Goal: Find specific fact: Find specific fact

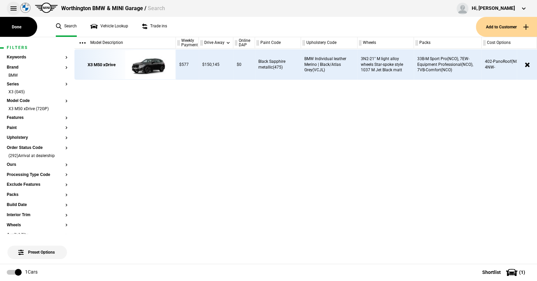
click at [13, 7] on button at bounding box center [14, 9] width 14 height 14
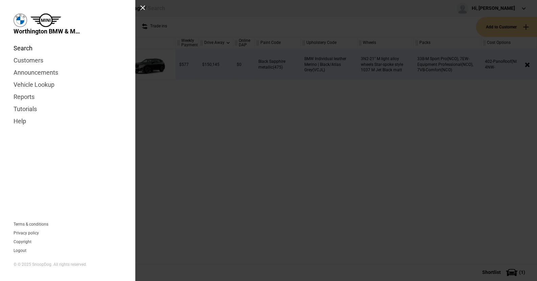
click at [23, 49] on link "Search" at bounding box center [68, 48] width 108 height 12
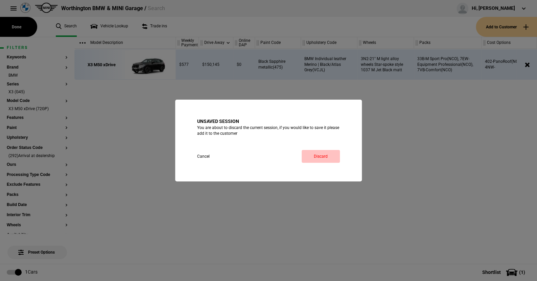
click at [324, 154] on link "Discard" at bounding box center [321, 156] width 38 height 13
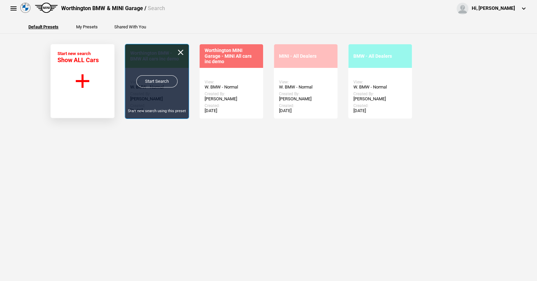
click at [149, 80] on link "Start Search" at bounding box center [156, 81] width 41 height 12
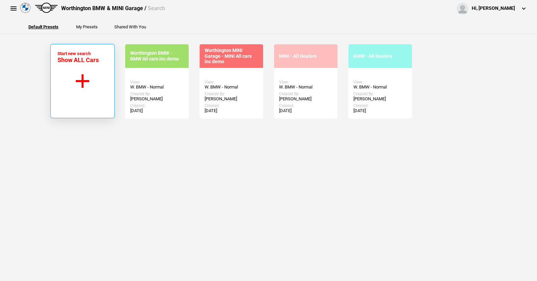
click at [78, 78] on button "Start new search Show ALL Cars" at bounding box center [82, 81] width 64 height 74
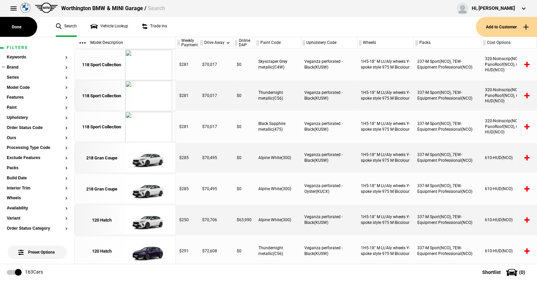
click at [11, 66] on button "Brand" at bounding box center [37, 67] width 61 height 5
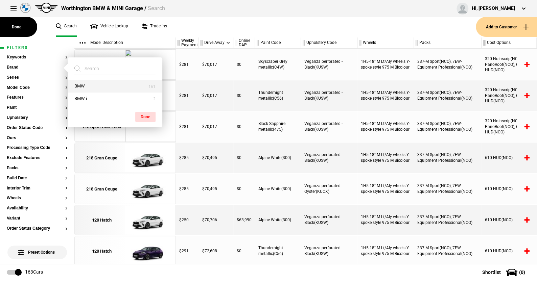
click at [78, 82] on button "BMW" at bounding box center [115, 86] width 95 height 13
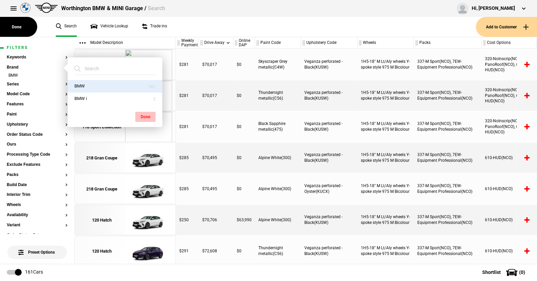
click at [145, 113] on button "Done" at bounding box center [145, 117] width 20 height 10
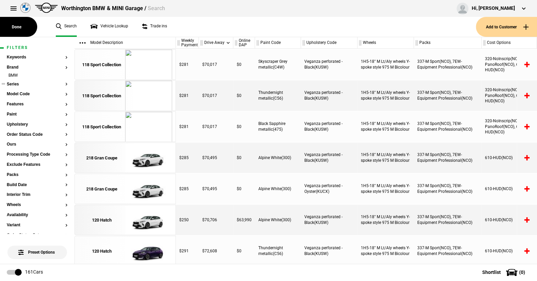
click at [15, 82] on button "Series" at bounding box center [37, 84] width 61 height 5
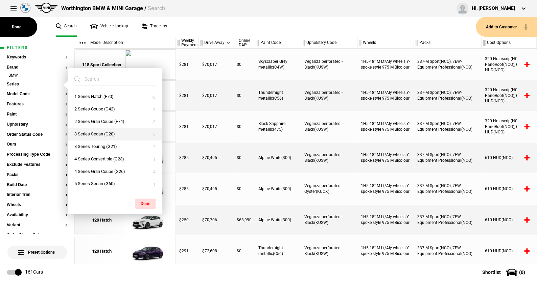
click at [96, 132] on button "3 Series Sedan (G20)" at bounding box center [115, 134] width 95 height 13
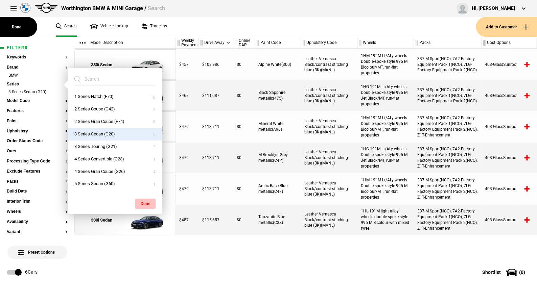
click at [148, 202] on button "Done" at bounding box center [145, 204] width 20 height 10
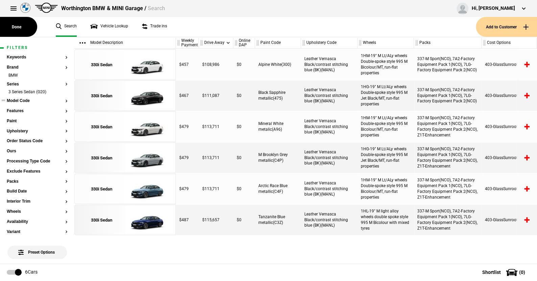
click at [22, 101] on button "Model Code" at bounding box center [37, 101] width 61 height 5
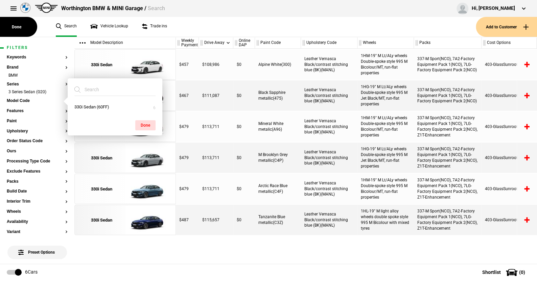
click at [186, 31] on ul "Search Vehicle Lookup Trade ins" at bounding box center [262, 27] width 427 height 20
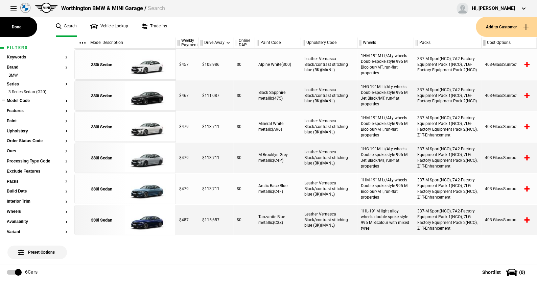
click at [25, 100] on button "Model Code" at bounding box center [37, 101] width 61 height 5
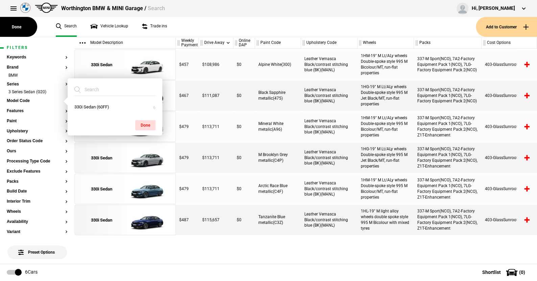
click at [188, 28] on ul "Search Vehicle Lookup Trade ins" at bounding box center [262, 27] width 427 height 20
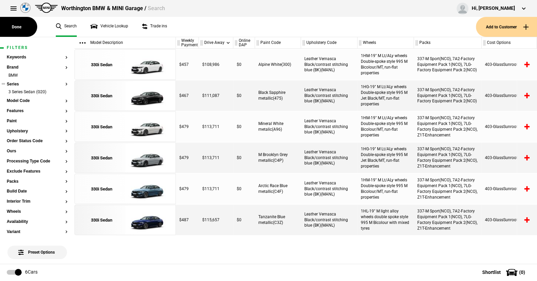
click at [14, 82] on button "Series" at bounding box center [37, 84] width 61 height 5
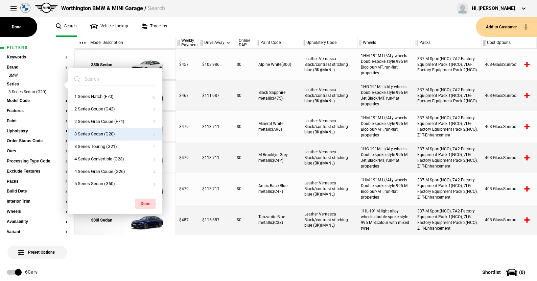
click at [96, 131] on button "3 Series Sedan (G20)" at bounding box center [115, 134] width 95 height 13
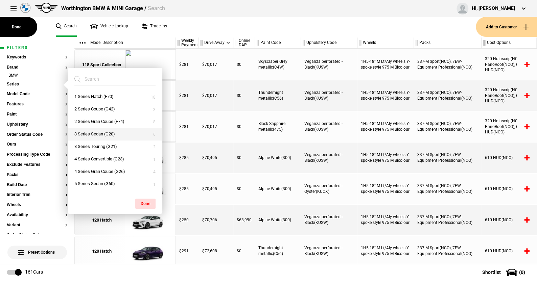
click at [96, 131] on button "3 Series Sedan (G20)" at bounding box center [115, 134] width 95 height 13
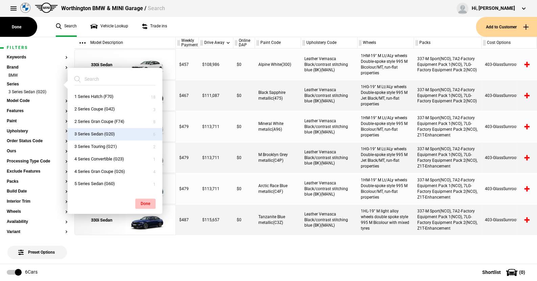
click at [146, 202] on button "Done" at bounding box center [145, 204] width 20 height 10
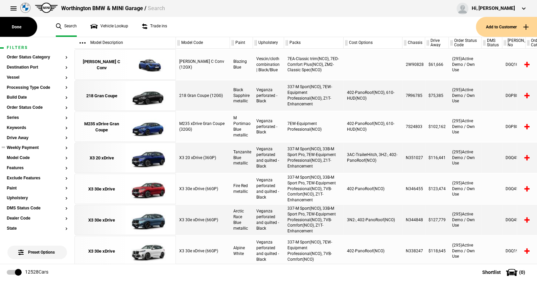
click at [24, 155] on ul at bounding box center [37, 154] width 61 height 3
click at [23, 158] on button "Model Code" at bounding box center [37, 158] width 61 height 5
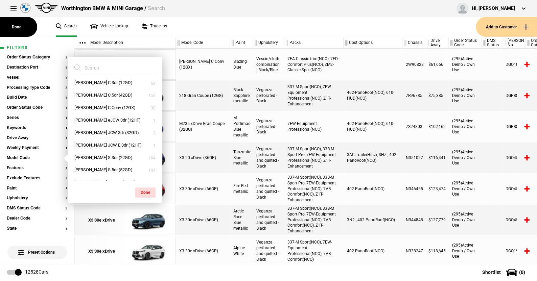
scroll to position [203, 0]
click at [103, 69] on input "search" at bounding box center [110, 68] width 73 height 12
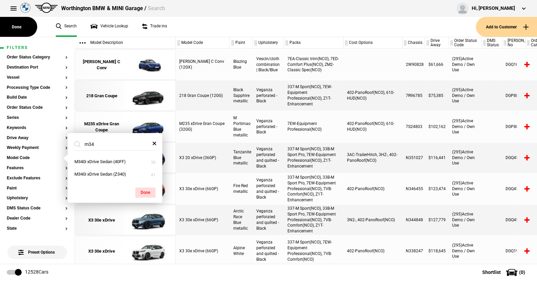
scroll to position [0, 0]
type input "m340i"
click at [103, 171] on button "M340i xDrive Sedan (Z340)" at bounding box center [115, 174] width 95 height 13
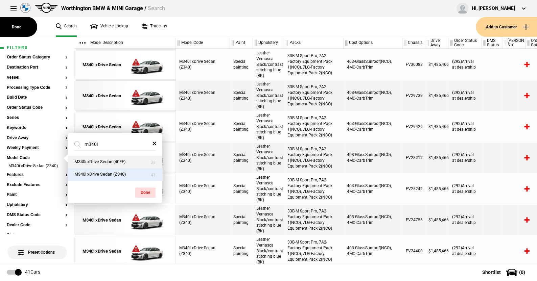
click at [103, 160] on button "M340i xDrive Sedan (40FF)" at bounding box center [115, 162] width 95 height 13
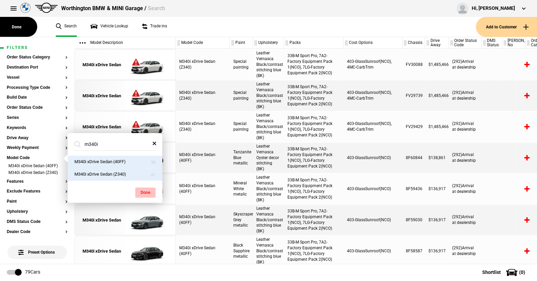
click at [144, 191] on button "Done" at bounding box center [145, 193] width 20 height 10
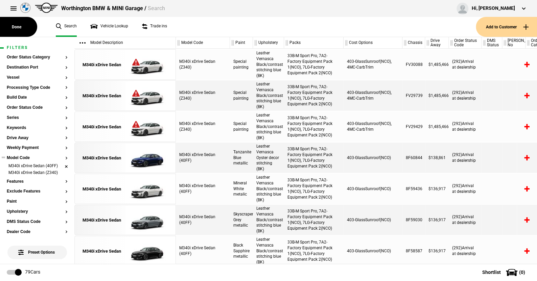
scroll to position [34, 0]
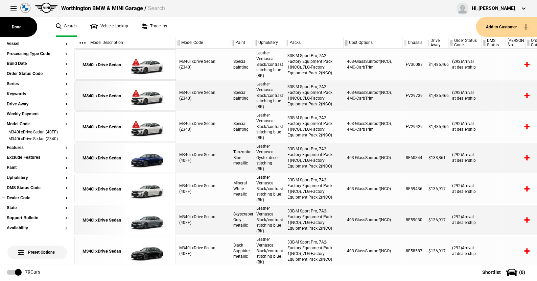
click at [21, 198] on button "Dealer Code" at bounding box center [37, 198] width 61 height 5
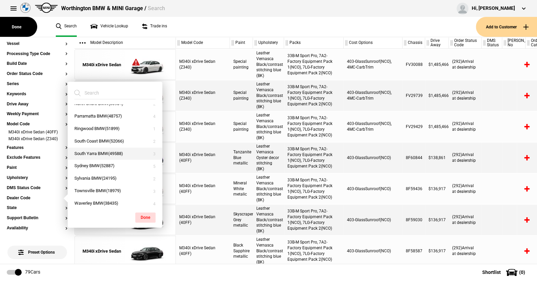
scroll to position [291, 0]
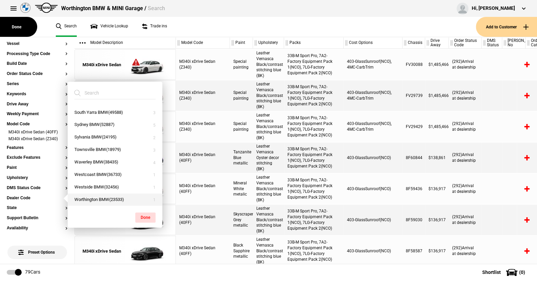
click at [94, 198] on button "Worthington BMW(23533)" at bounding box center [115, 200] width 95 height 13
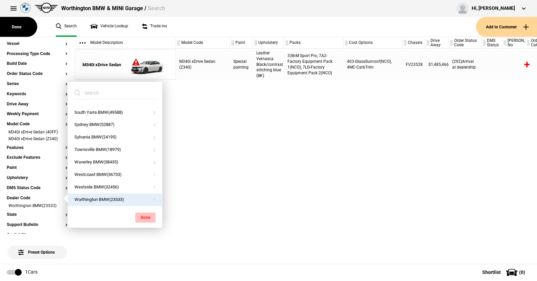
drag, startPoint x: 140, startPoint y: 216, endPoint x: 141, endPoint y: 209, distance: 7.6
click at [140, 215] on button "Done" at bounding box center [145, 218] width 20 height 10
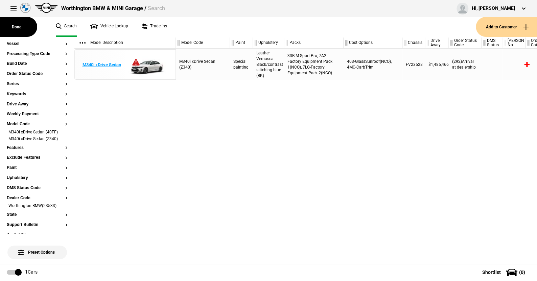
click at [151, 64] on img at bounding box center [148, 65] width 47 height 30
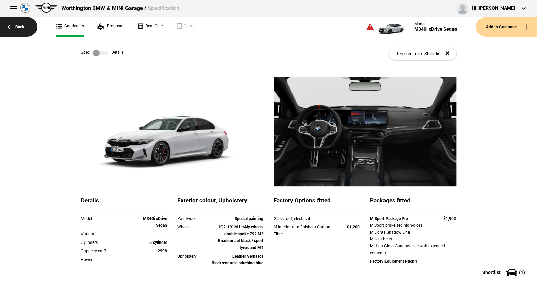
click at [19, 25] on link "Back" at bounding box center [18, 27] width 37 height 20
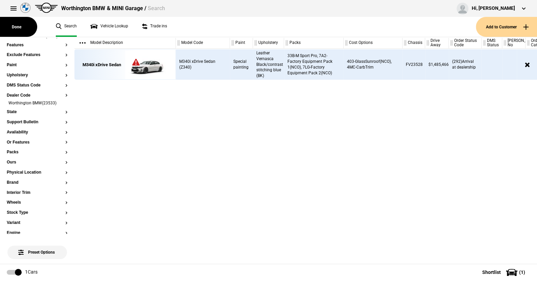
scroll to position [103, 0]
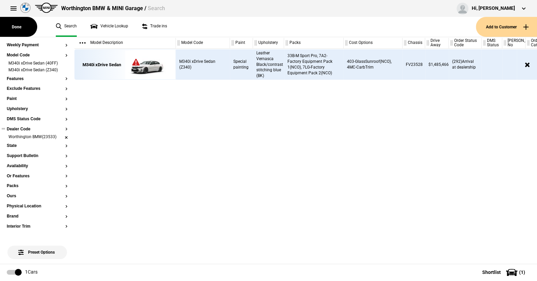
click at [60, 136] on li "Worthington BMW(23533)" at bounding box center [37, 137] width 61 height 7
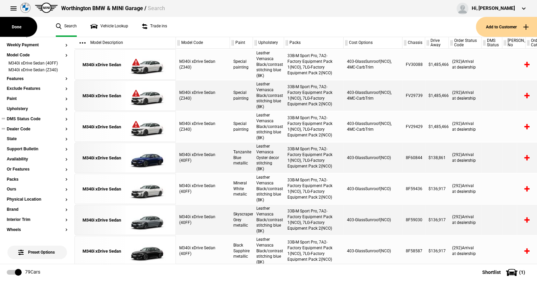
click at [26, 118] on button "DMS Status Code" at bounding box center [37, 119] width 61 height 5
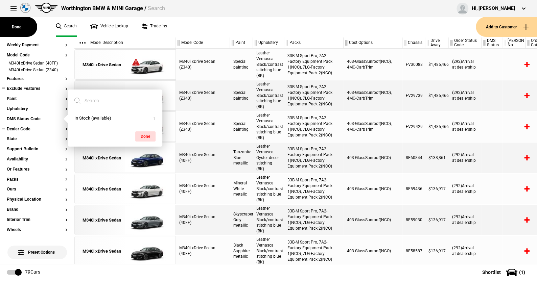
scroll to position [0, 0]
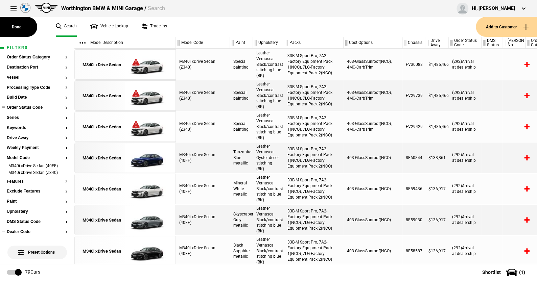
click at [28, 108] on button "Order Status Code" at bounding box center [37, 108] width 61 height 5
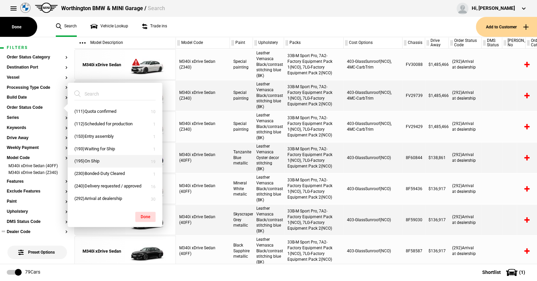
drag, startPoint x: 89, startPoint y: 173, endPoint x: 88, endPoint y: 162, distance: 10.5
click at [89, 172] on button "(230)Bonded-Duty Cleared" at bounding box center [115, 174] width 95 height 13
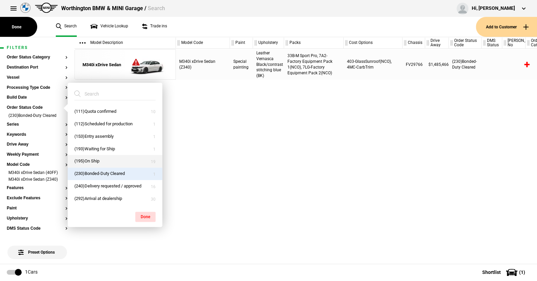
click at [88, 158] on button "(195)On Ship" at bounding box center [115, 161] width 95 height 13
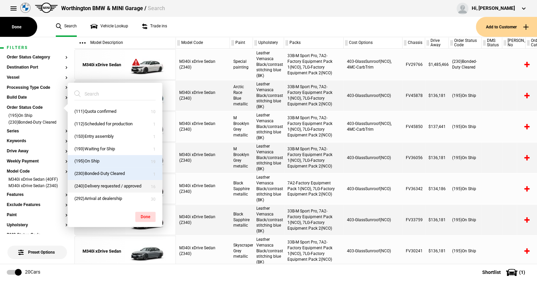
click at [92, 185] on button "(240)Delivery requested / approved" at bounding box center [115, 186] width 95 height 13
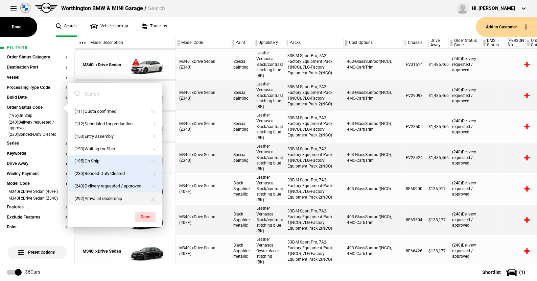
click at [92, 197] on button "(292)Arrival at dealership" at bounding box center [115, 199] width 95 height 13
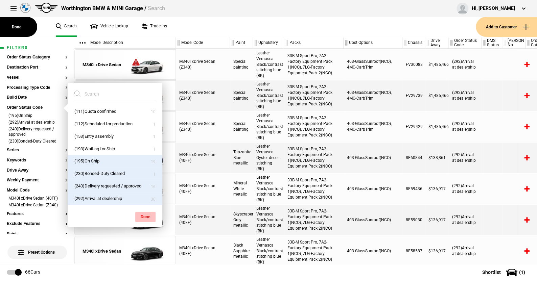
click at [148, 214] on button "Done" at bounding box center [145, 217] width 20 height 10
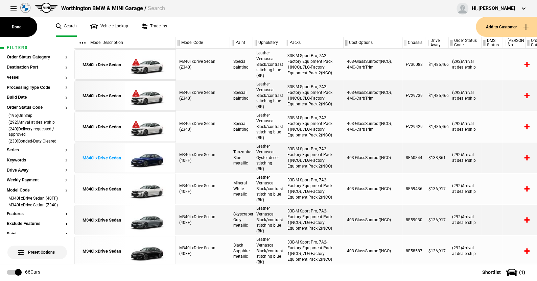
click at [150, 159] on img at bounding box center [148, 158] width 47 height 30
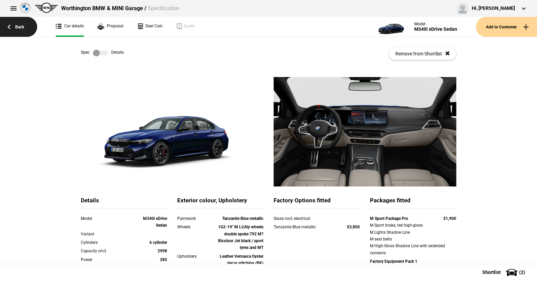
click at [22, 25] on link "Back" at bounding box center [18, 27] width 37 height 20
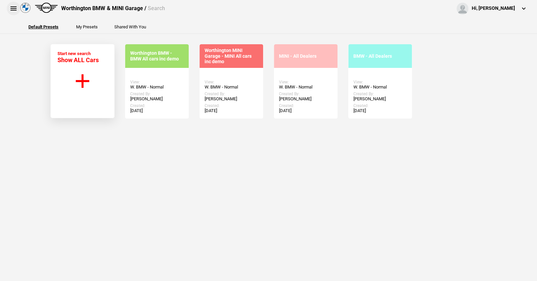
click at [15, 8] on button at bounding box center [14, 9] width 14 height 14
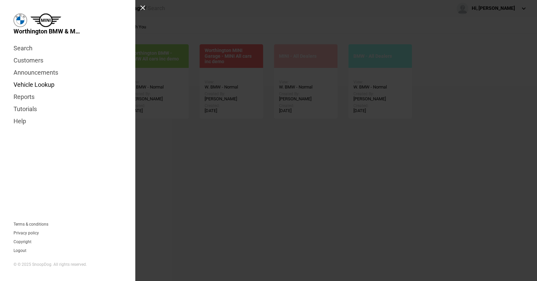
click at [30, 84] on link "Vehicle Lookup" at bounding box center [68, 85] width 108 height 12
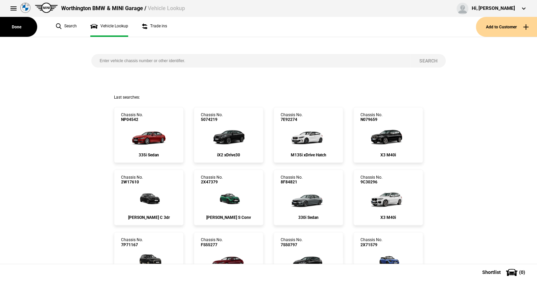
click at [119, 64] on input "search" at bounding box center [251, 61] width 320 height 14
type input "fv23528"
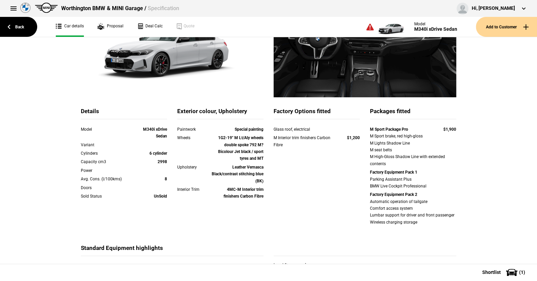
scroll to position [101, 0]
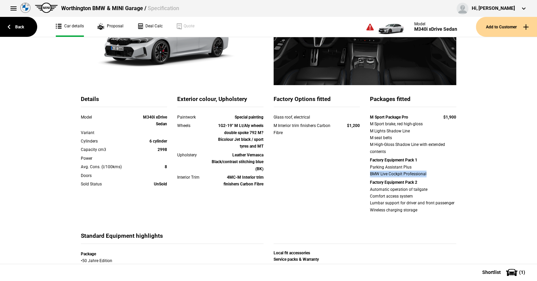
drag, startPoint x: 365, startPoint y: 173, endPoint x: 443, endPoint y: 175, distance: 78.2
click at [443, 175] on div "M Sport Package Pro $1,900 M Sport brake, red high-gloss M Lights Shadow Line M…" at bounding box center [413, 164] width 96 height 101
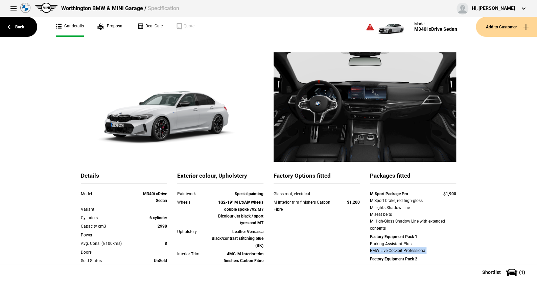
scroll to position [68, 0]
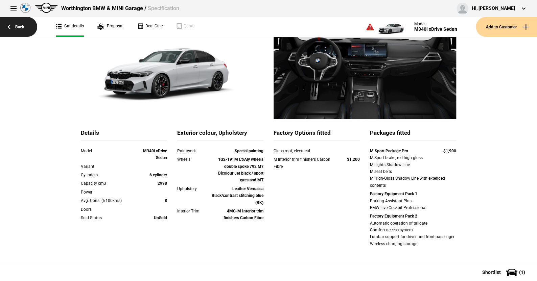
click at [17, 25] on link "Back" at bounding box center [18, 27] width 37 height 20
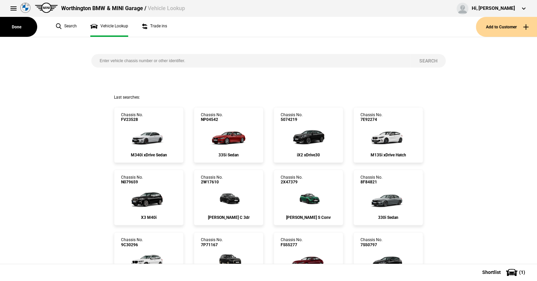
click at [111, 61] on input "search" at bounding box center [251, 61] width 320 height 14
click at [150, 136] on img at bounding box center [148, 135] width 45 height 27
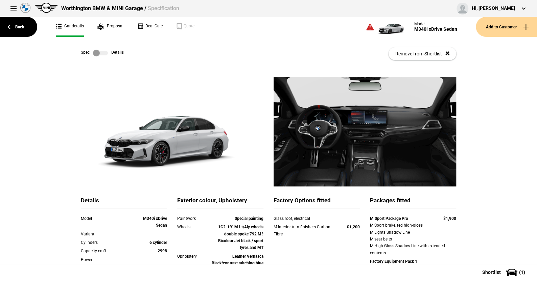
click at [101, 52] on label at bounding box center [100, 53] width 15 height 7
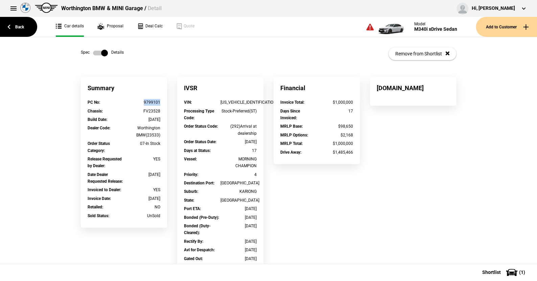
drag, startPoint x: 160, startPoint y: 102, endPoint x: 141, endPoint y: 102, distance: 18.9
click at [141, 102] on div "PC No : 9799101" at bounding box center [124, 103] width 83 height 8
copy div "9799101"
